Goal: Task Accomplishment & Management: Use online tool/utility

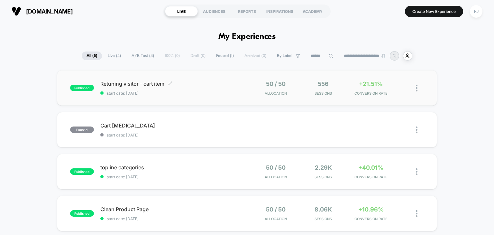
click at [233, 90] on div "Retuning visitor - cart item Click to edit experience details Click to edit exp…" at bounding box center [173, 87] width 147 height 15
